Goal: Information Seeking & Learning: Learn about a topic

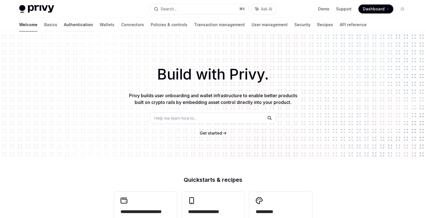
click at [64, 25] on link "Authentication" at bounding box center [78, 25] width 29 height 14
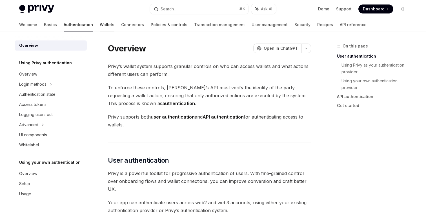
click at [100, 25] on link "Wallets" at bounding box center [107, 25] width 15 height 14
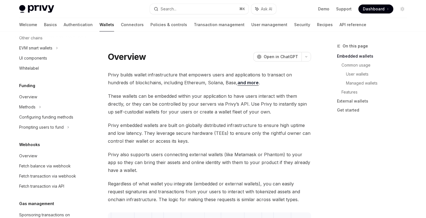
scroll to position [184, 0]
click at [55, 97] on div "Overview" at bounding box center [51, 96] width 64 height 7
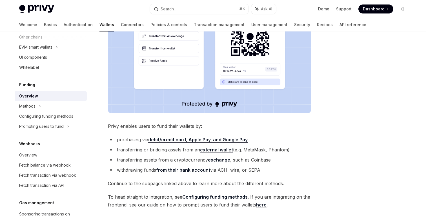
scroll to position [152, 0]
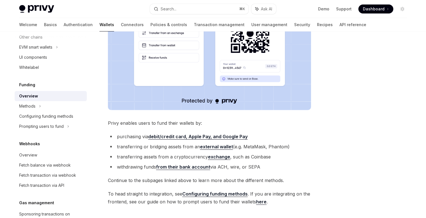
drag, startPoint x: 135, startPoint y: 139, endPoint x: 296, endPoint y: 146, distance: 160.9
click at [296, 146] on ul "purchasing via debit/credit card, Apple Pay, and Google Pay transferring or bri…" at bounding box center [209, 152] width 203 height 38
click at [272, 148] on li "transferring or bridging assets from an external wallet (e.g. MetaMask, Phantom)" at bounding box center [209, 147] width 203 height 8
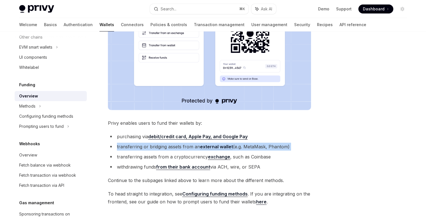
click at [272, 148] on li "transferring or bridging assets from an external wallet (e.g. MetaMask, Phantom)" at bounding box center [209, 147] width 203 height 8
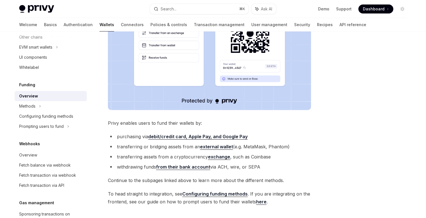
click at [272, 148] on li "transferring or bridging assets from an external wallet (e.g. MetaMask, Phantom)" at bounding box center [209, 147] width 203 height 8
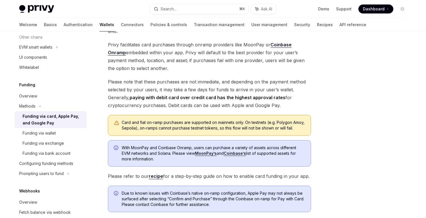
scroll to position [79, 0]
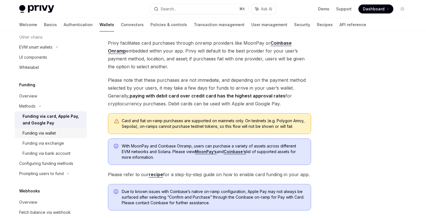
click at [79, 135] on div "Funding via wallet" at bounding box center [53, 133] width 61 height 7
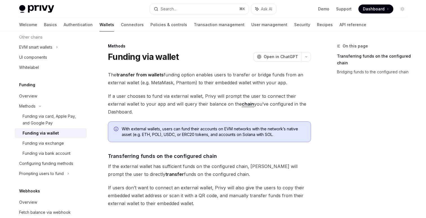
click at [376, 5] on span at bounding box center [375, 9] width 35 height 9
click at [39, 98] on div "Overview" at bounding box center [51, 96] width 64 height 7
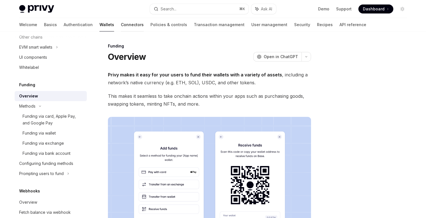
click at [121, 28] on link "Connectors" at bounding box center [132, 25] width 23 height 14
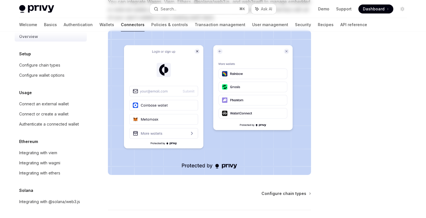
scroll to position [106, 0]
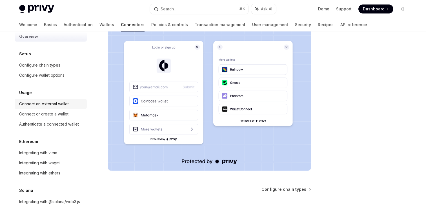
click at [68, 102] on div "Connect an external wallet" at bounding box center [44, 104] width 50 height 7
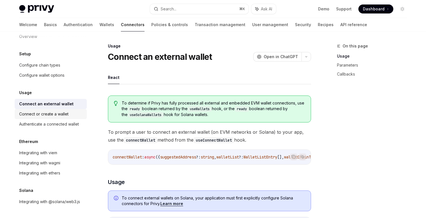
click at [68, 111] on link "Connect or create a wallet" at bounding box center [51, 114] width 72 height 10
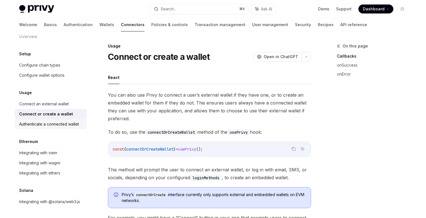
click at [69, 122] on div "Authenticate a connected wallet" at bounding box center [49, 124] width 60 height 7
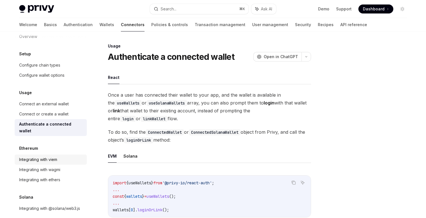
click at [70, 157] on div "Integrating with viem" at bounding box center [51, 160] width 64 height 7
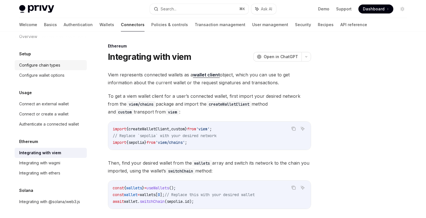
click at [67, 66] on div "Configure chain types" at bounding box center [51, 65] width 64 height 7
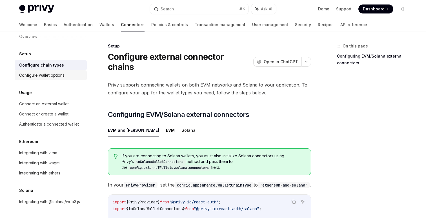
click at [59, 75] on div "Configure wallet options" at bounding box center [41, 75] width 45 height 7
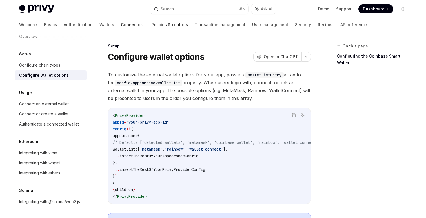
click at [151, 30] on link "Policies & controls" at bounding box center [169, 25] width 37 height 14
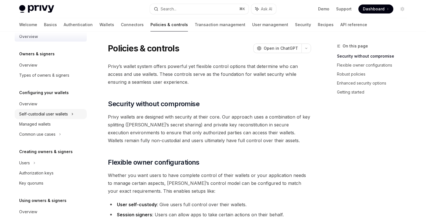
click at [70, 115] on div "Self-custodial user wallets" at bounding box center [51, 114] width 72 height 10
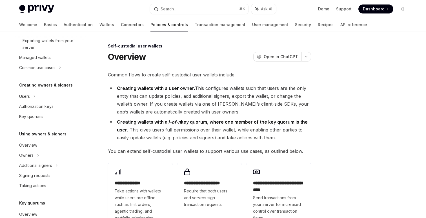
scroll to position [164, 0]
click at [61, 70] on icon at bounding box center [60, 67] width 2 height 7
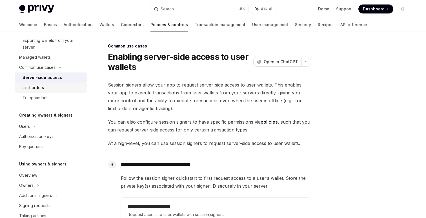
click at [62, 87] on div "Limit orders" at bounding box center [53, 87] width 61 height 7
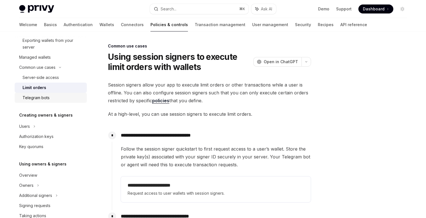
click at [62, 93] on link "Telegram bots" at bounding box center [51, 98] width 72 height 10
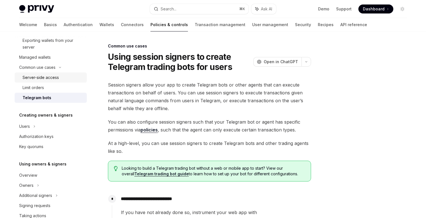
click at [66, 79] on div "Server-side access" at bounding box center [53, 77] width 61 height 7
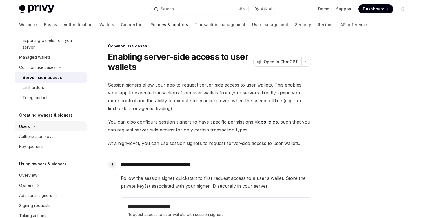
click at [64, 126] on div "Users" at bounding box center [51, 127] width 72 height 10
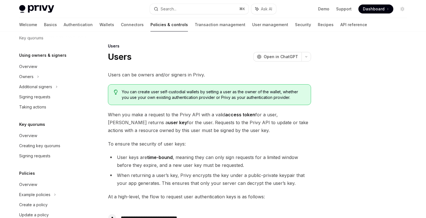
scroll to position [327, 0]
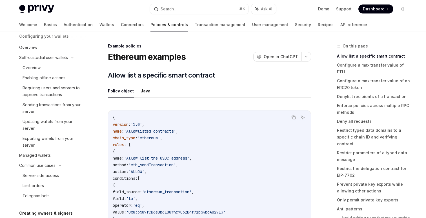
scroll to position [105, 0]
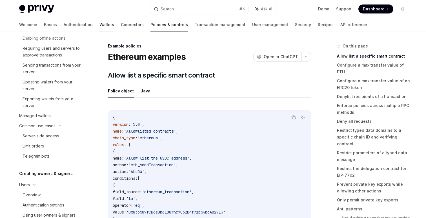
click at [99, 23] on link "Wallets" at bounding box center [106, 25] width 15 height 14
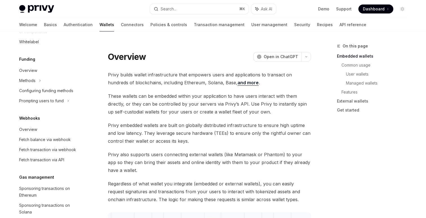
scroll to position [215, 0]
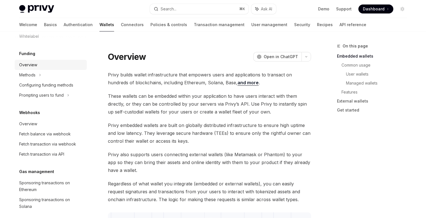
click at [64, 67] on div "Overview" at bounding box center [51, 65] width 64 height 7
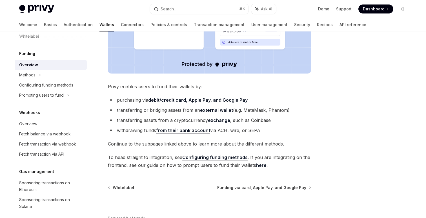
scroll to position [191, 0]
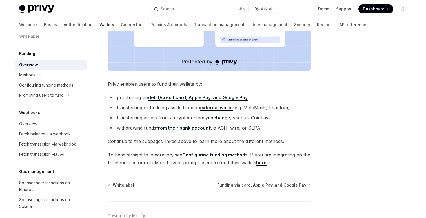
click at [221, 154] on link "Configuring funding methods" at bounding box center [214, 155] width 65 height 6
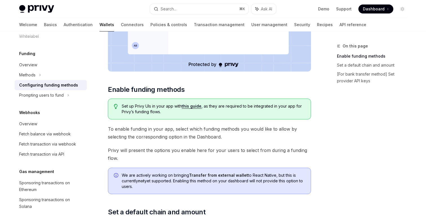
scroll to position [161, 0]
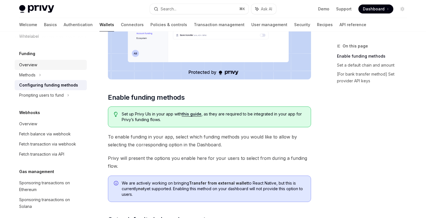
click at [73, 67] on div "Overview" at bounding box center [51, 65] width 64 height 7
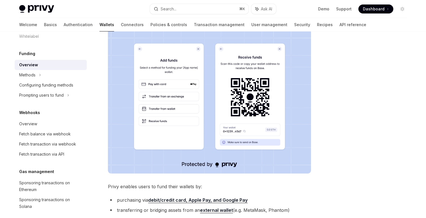
scroll to position [223, 0]
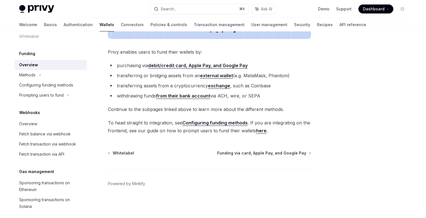
click at [258, 132] on link "here" at bounding box center [261, 131] width 10 height 6
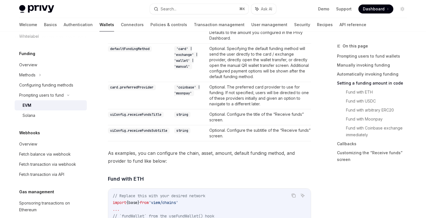
scroll to position [732, 0]
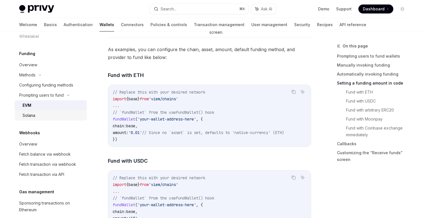
click at [80, 113] on div "Solana" at bounding box center [53, 115] width 61 height 7
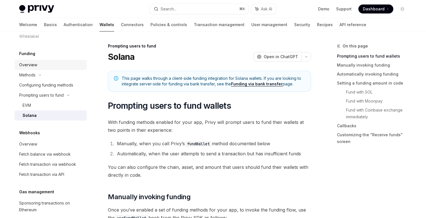
click at [78, 68] on link "Overview" at bounding box center [51, 65] width 72 height 10
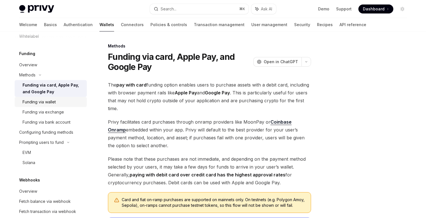
click at [77, 99] on div "Funding via wallet" at bounding box center [53, 102] width 61 height 7
type textarea "*"
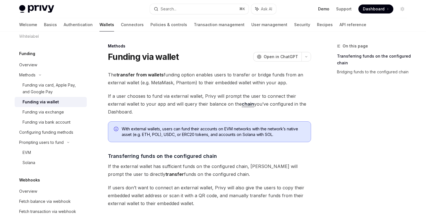
click at [329, 8] on link "Demo" at bounding box center [323, 9] width 11 height 6
